Goal: Find specific page/section: Find specific page/section

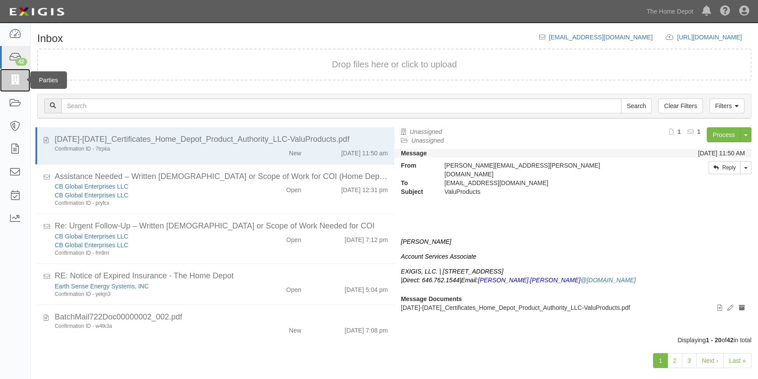
click at [18, 76] on icon at bounding box center [15, 80] width 12 height 10
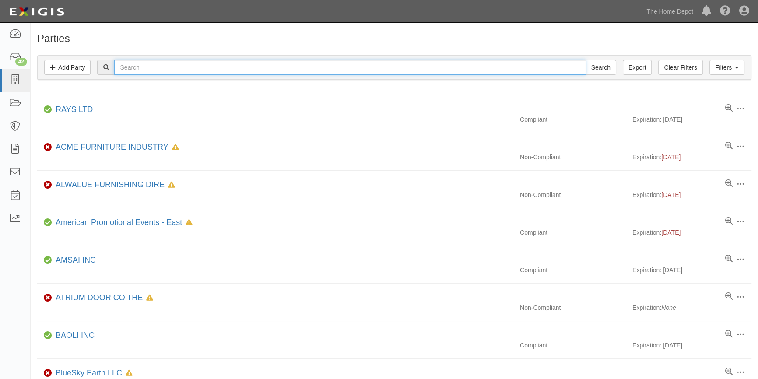
click at [147, 68] on input "text" at bounding box center [349, 67] width 471 height 15
type input "als"
click at [585, 60] on input "Search" at bounding box center [600, 67] width 31 height 15
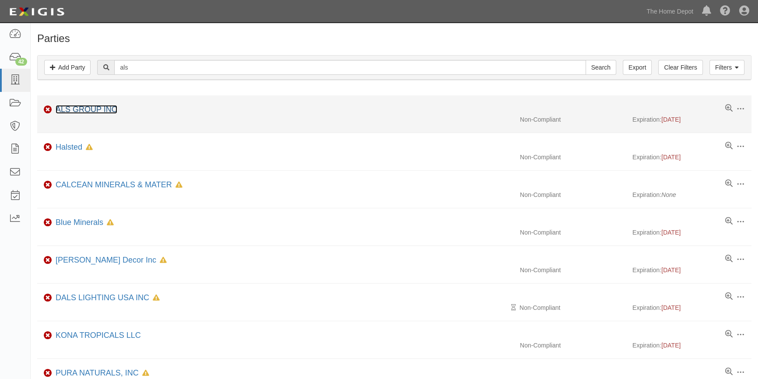
click at [89, 110] on link "ALS GROUP INC" at bounding box center [87, 109] width 62 height 9
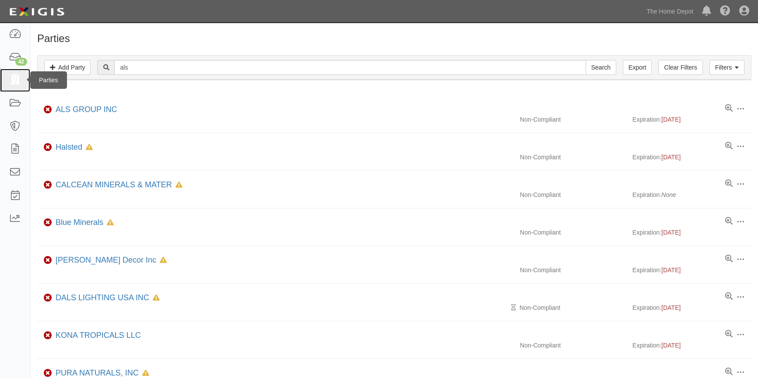
click at [16, 79] on icon at bounding box center [15, 80] width 12 height 10
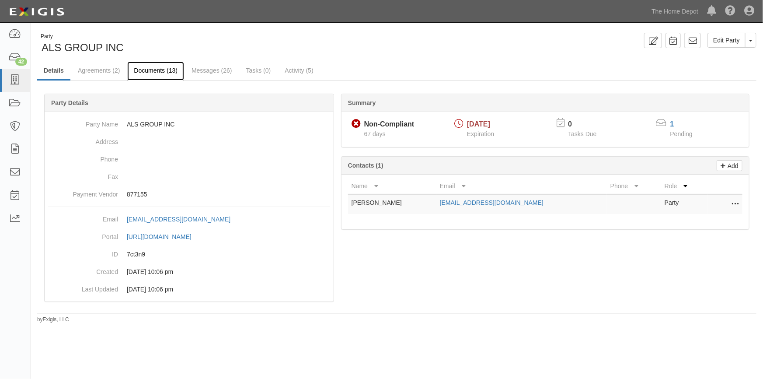
click at [160, 69] on link "Documents (13)" at bounding box center [155, 71] width 57 height 19
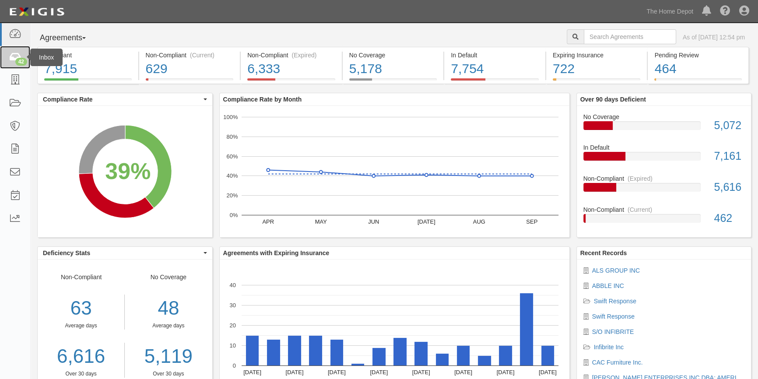
click at [22, 56] on link "42" at bounding box center [15, 57] width 30 height 23
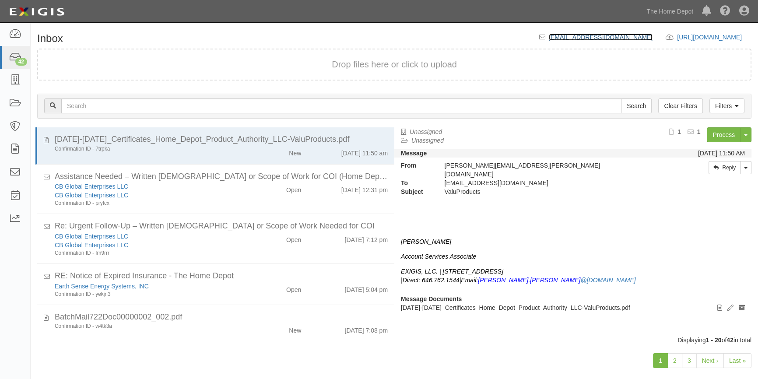
drag, startPoint x: 453, startPoint y: 43, endPoint x: 455, endPoint y: 37, distance: 6.7
